Goal: Use online tool/utility: Utilize a website feature to perform a specific function

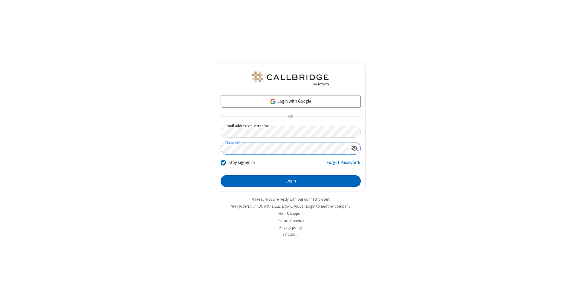
click at [291, 181] on button "Login" at bounding box center [291, 181] width 140 height 12
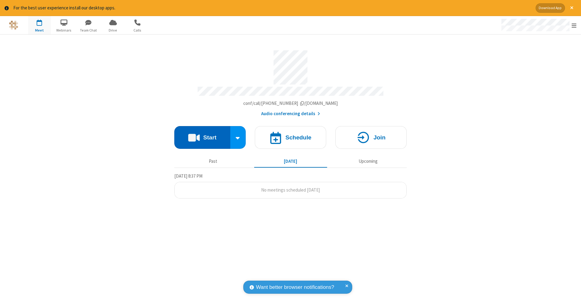
click at [202, 134] on button "Start" at bounding box center [202, 137] width 56 height 23
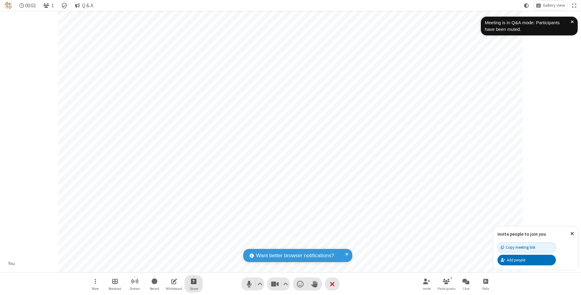
click at [194, 281] on span "Start sharing" at bounding box center [194, 282] width 6 height 8
click at [194, 245] on span "Share additional camera" at bounding box center [197, 246] width 45 height 5
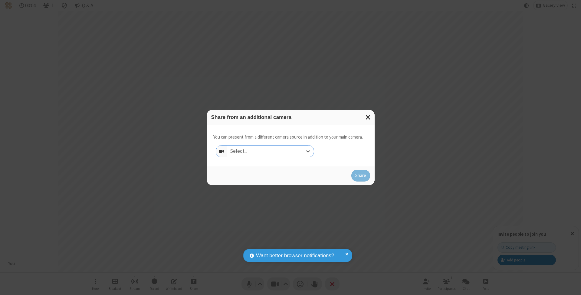
click at [270, 151] on div "Select..." at bounding box center [270, 152] width 87 height 12
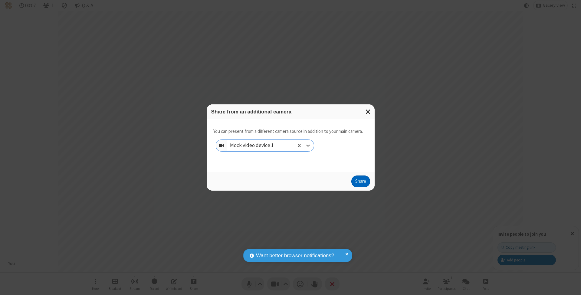
click at [361, 187] on button "Share" at bounding box center [361, 182] width 19 height 12
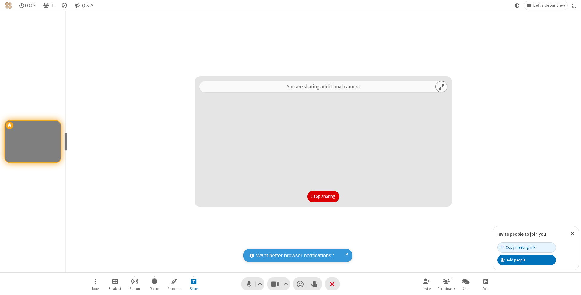
click at [323, 197] on button "Stop sharing" at bounding box center [324, 197] width 32 height 12
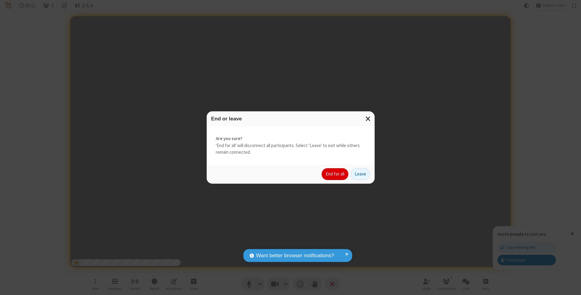
click at [336, 174] on button "End for all" at bounding box center [335, 174] width 27 height 12
